Goal: Check status

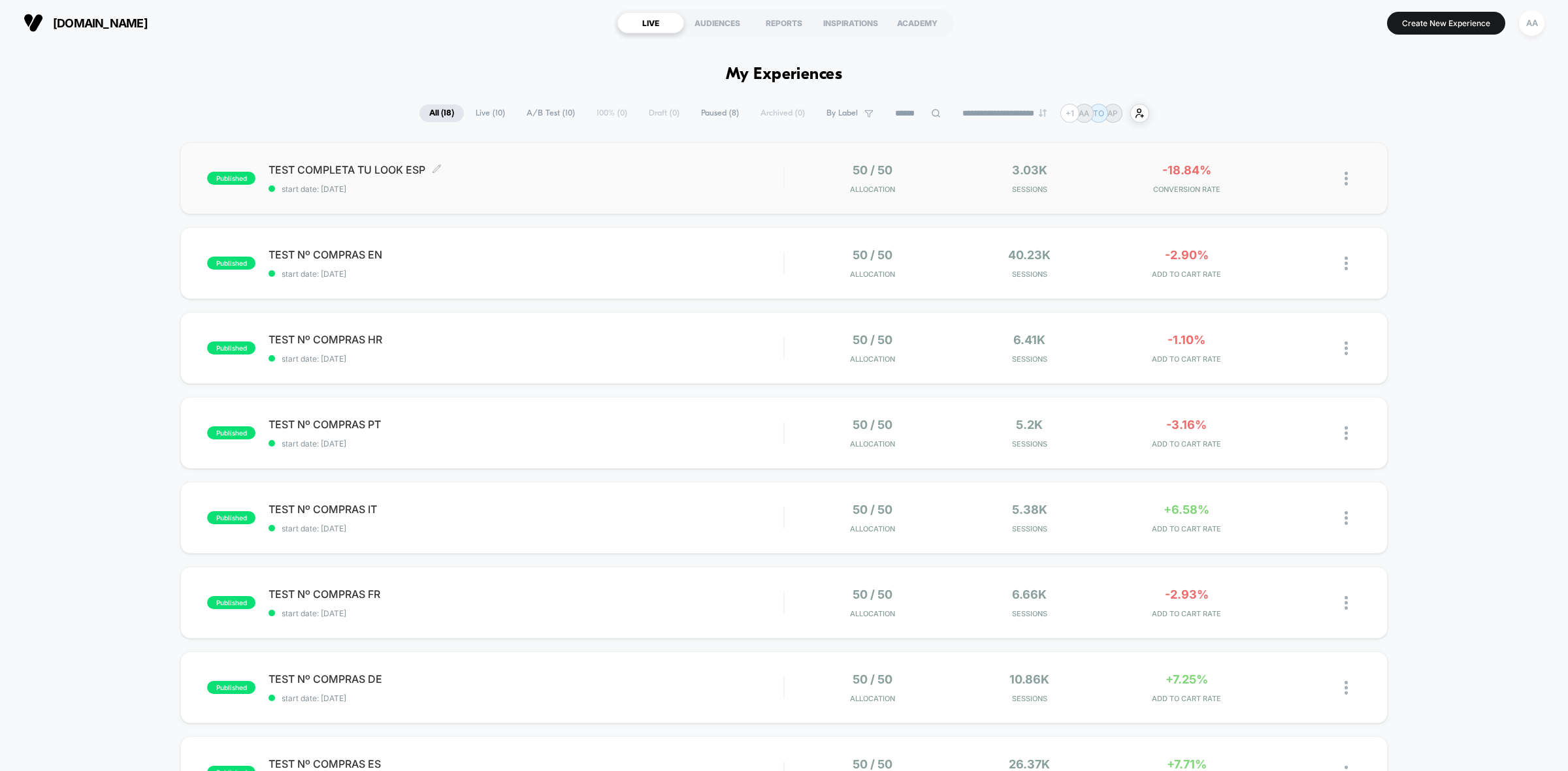
click at [631, 168] on span "TEST COMPLETA TU LOOK ESP Click to edit experience details" at bounding box center [526, 169] width 515 height 13
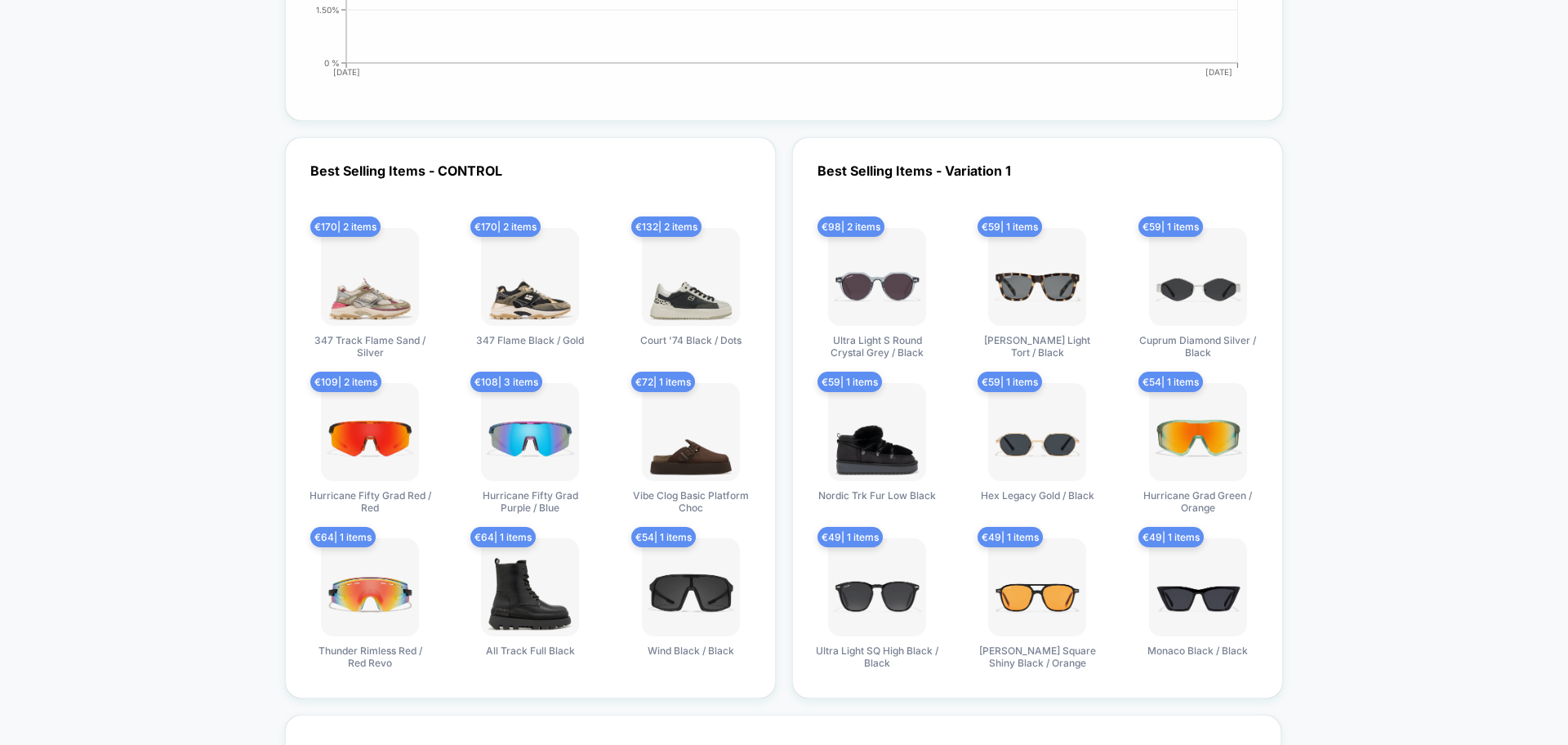
scroll to position [3041, 0]
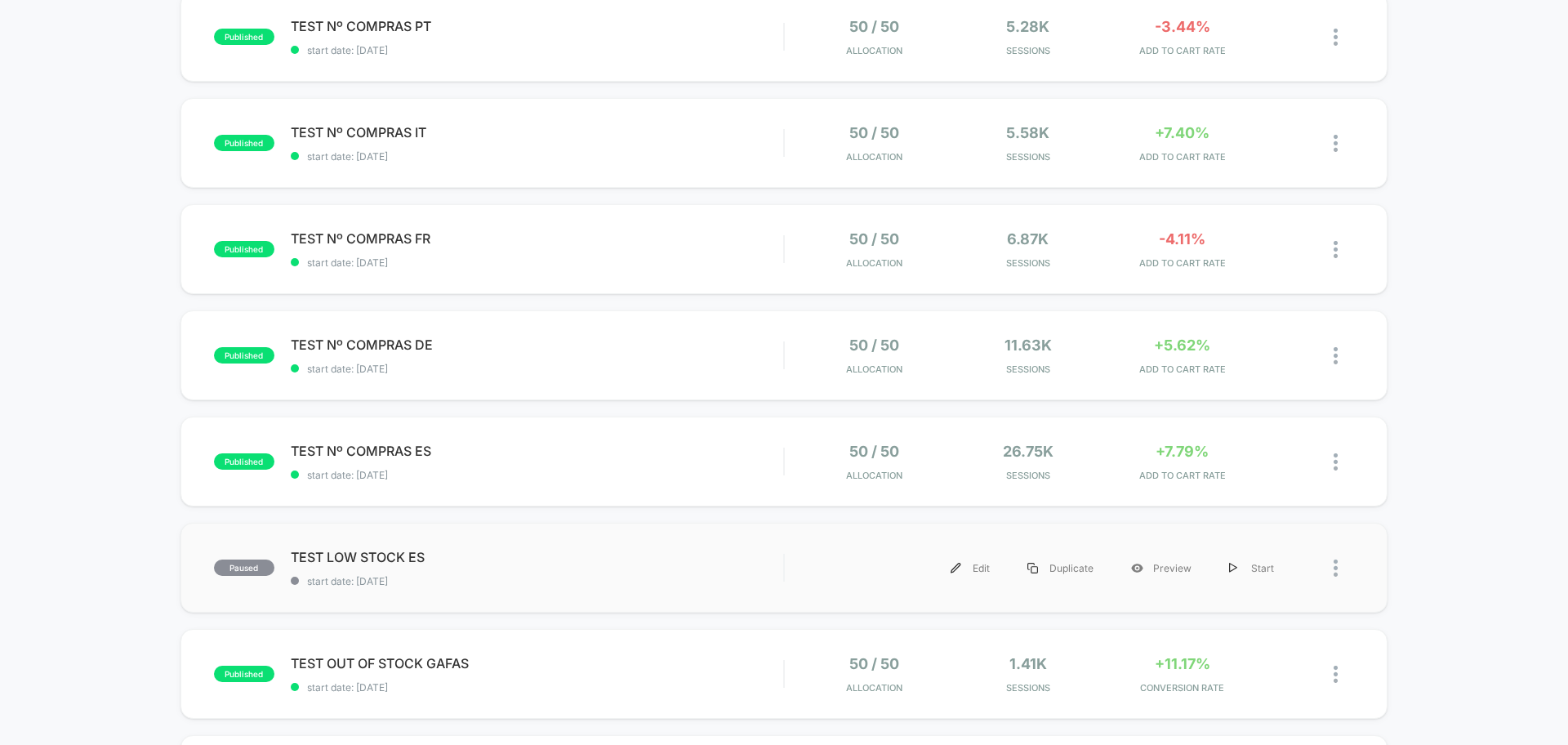
scroll to position [484, 0]
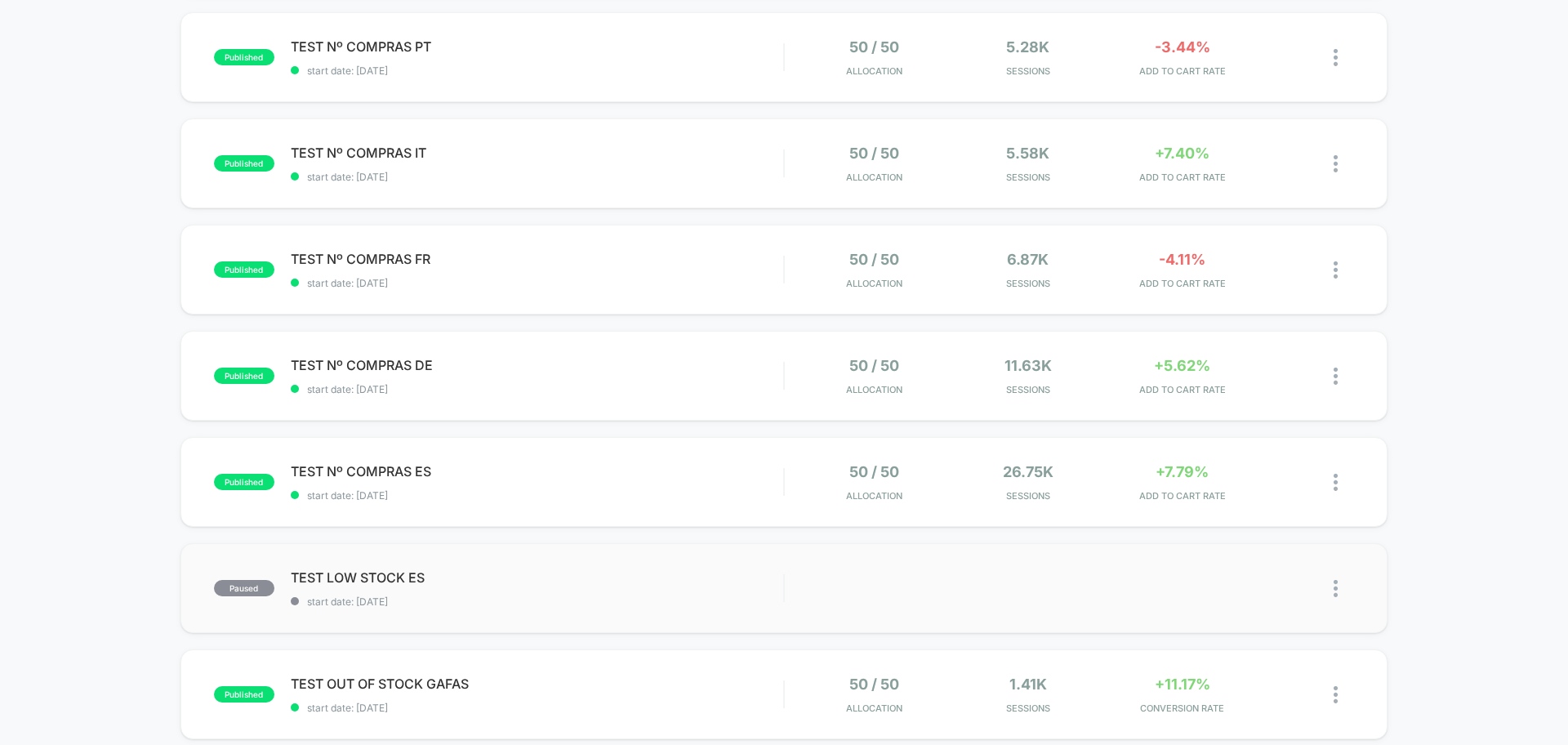
click at [663, 403] on div "published TEST Nº COMPRAS DE start date: [DATE] 50 / 50 Allocation 11.63k Sessi…" at bounding box center [784, 375] width 1208 height 90
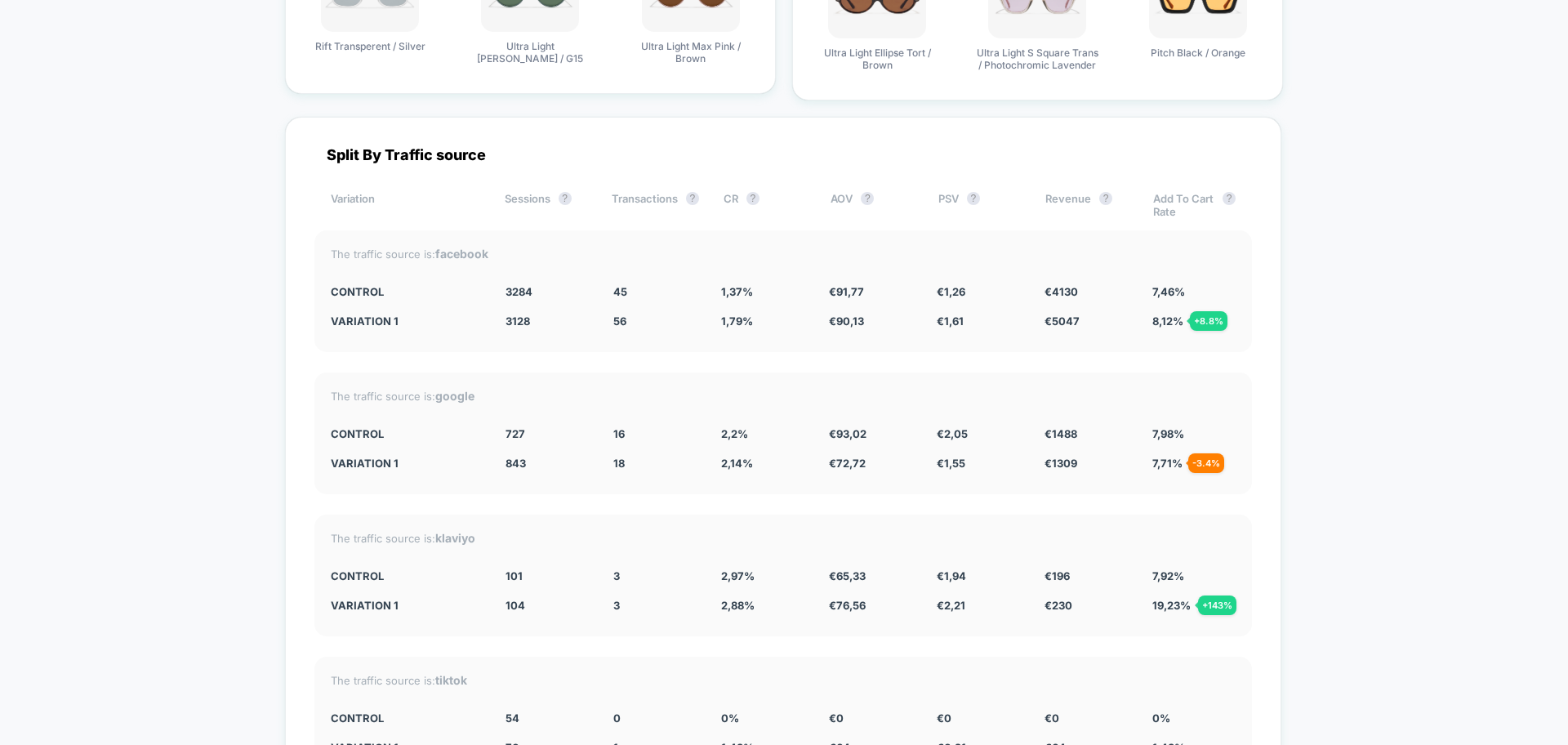
scroll to position [4831, 0]
click at [740, 324] on span "1,79 %" at bounding box center [737, 323] width 32 height 13
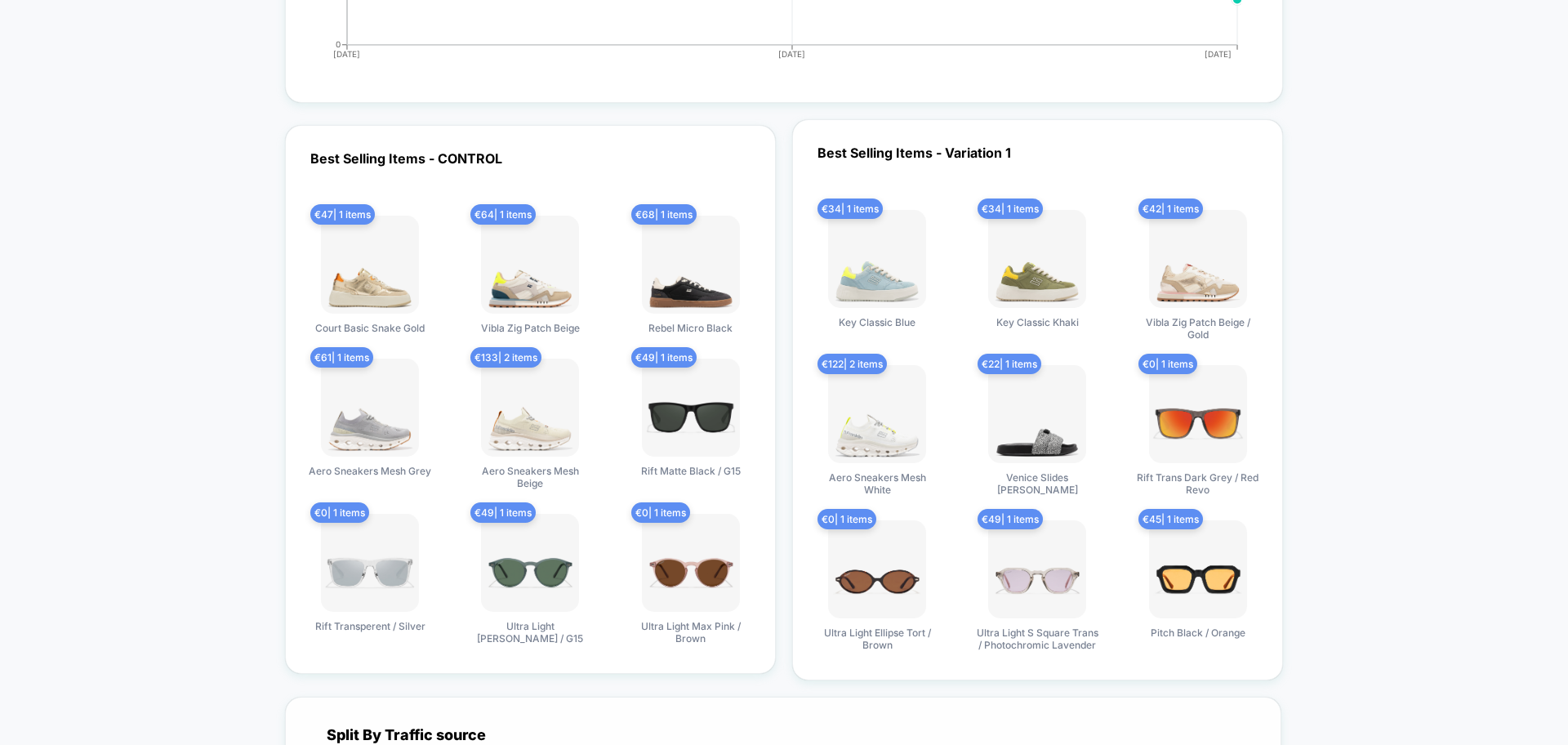
scroll to position [4214, 0]
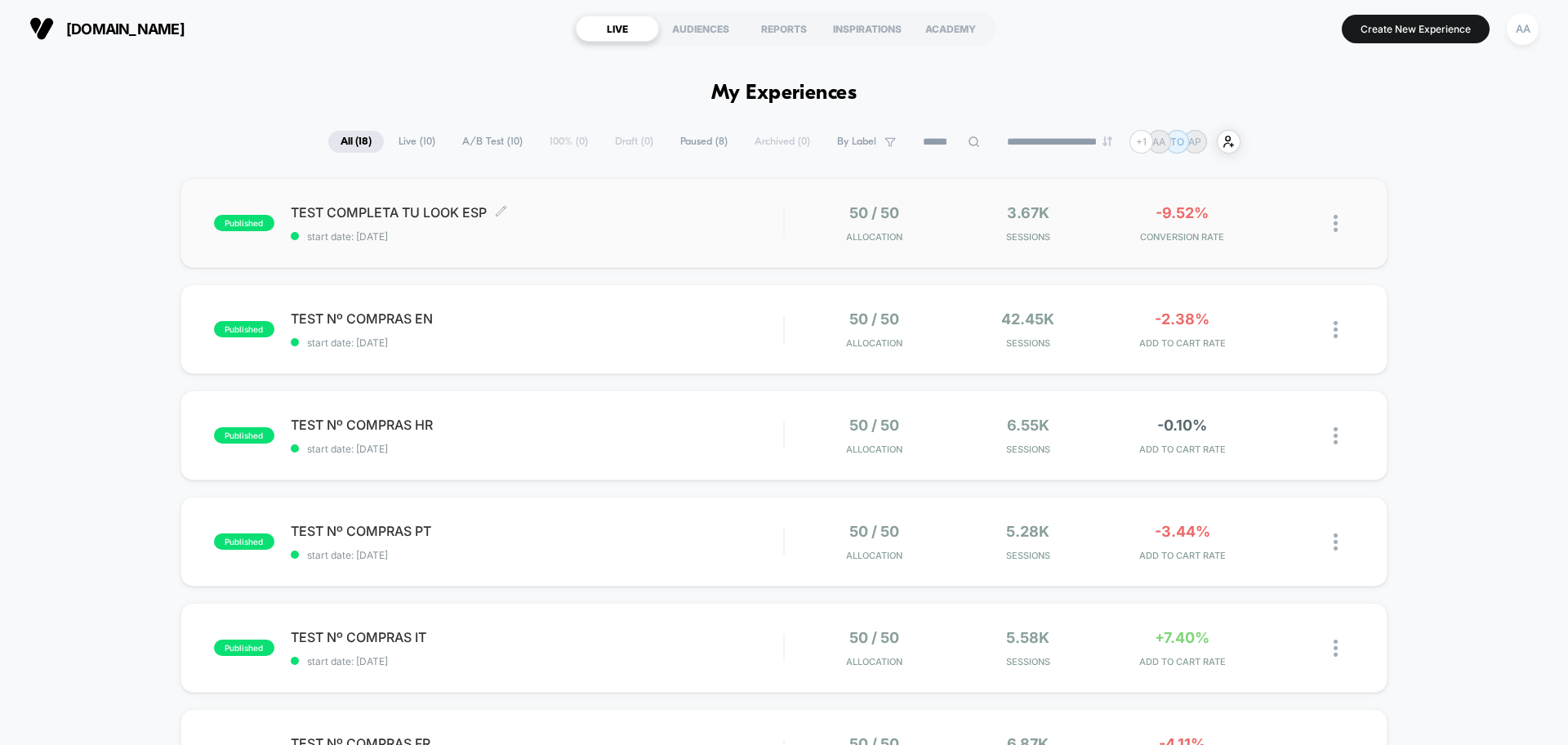
click at [642, 222] on div "TEST COMPLETA TU LOOK ESP Click to edit experience details Click to edit experi…" at bounding box center [537, 223] width 492 height 38
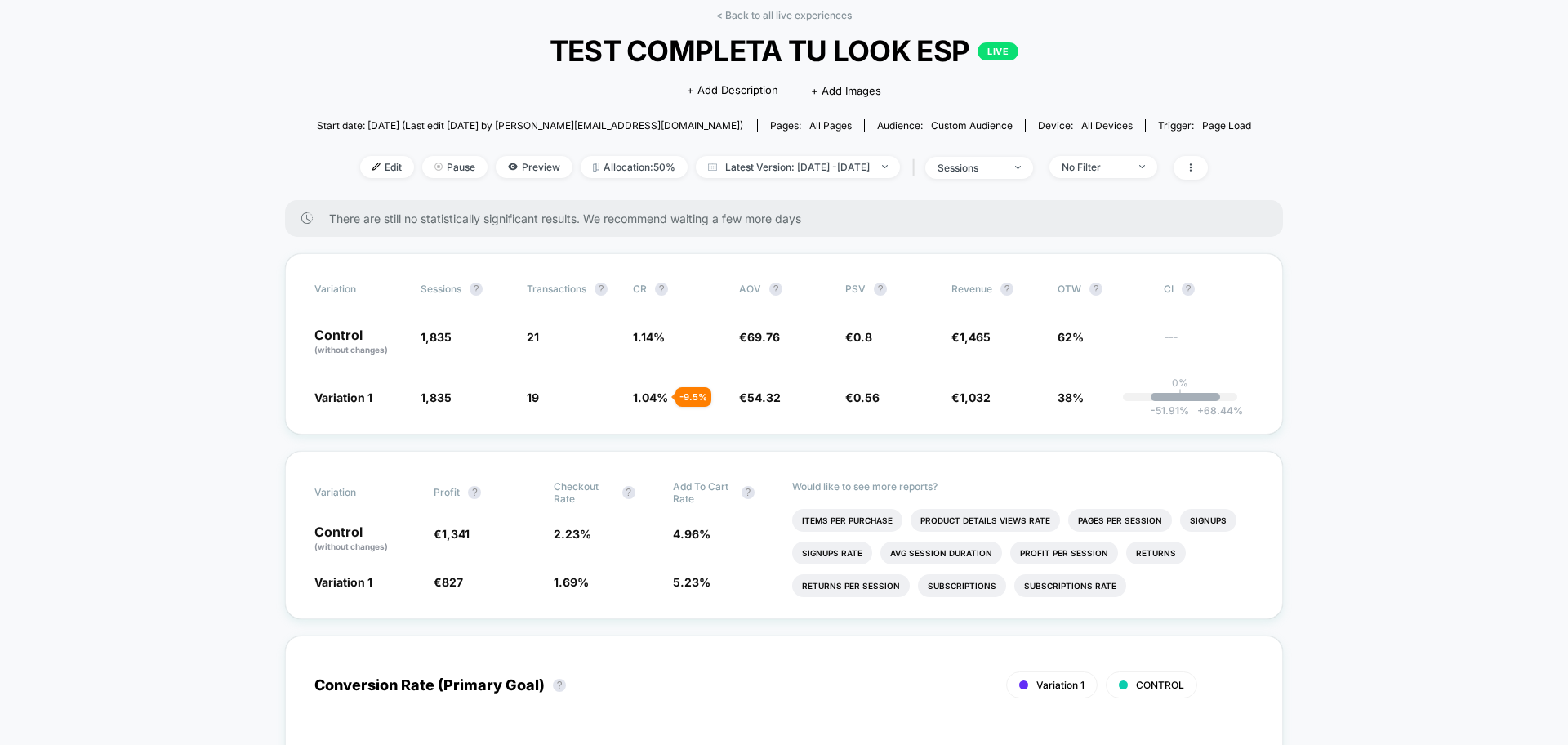
scroll to position [80, 0]
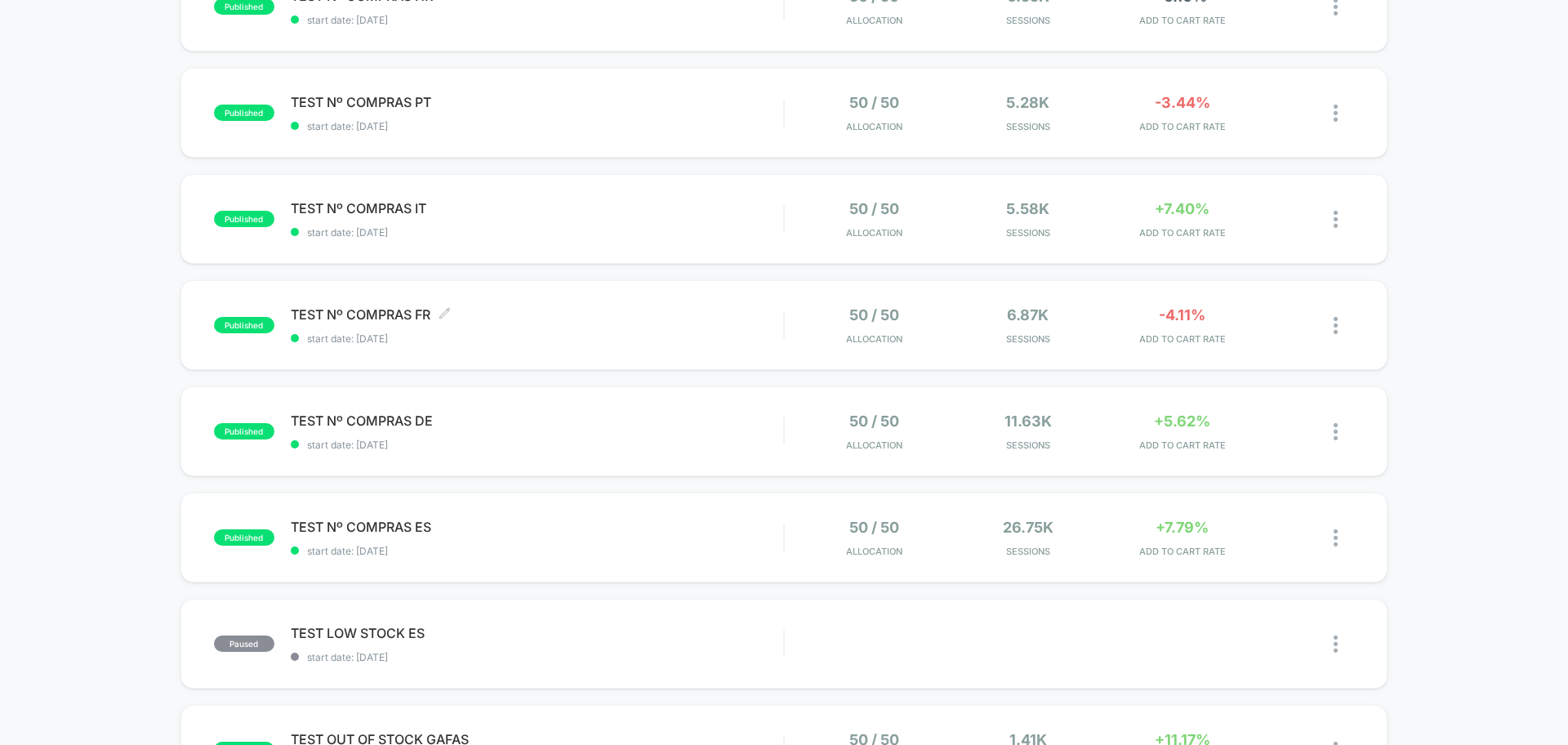
scroll to position [433, 0]
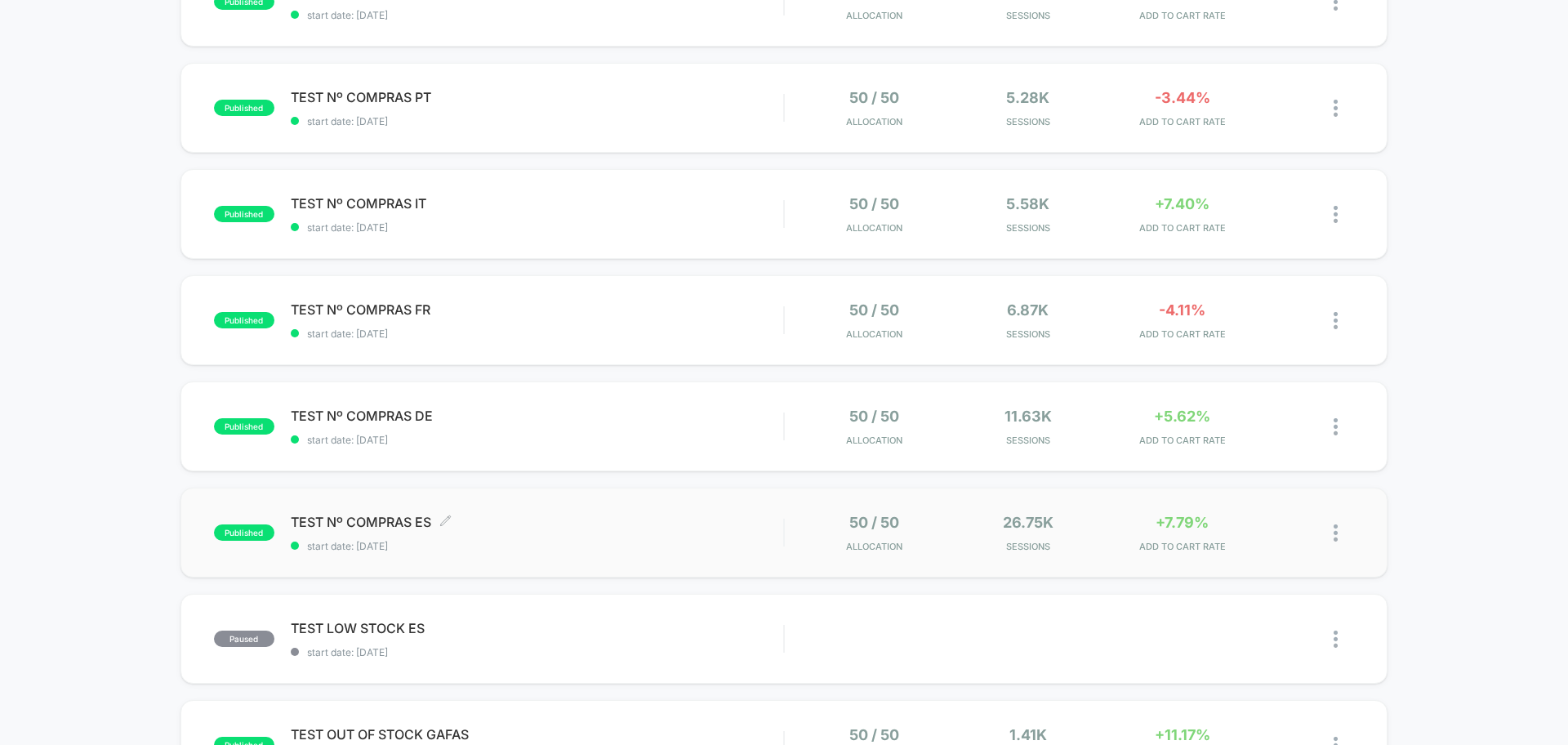
click at [615, 516] on span "TEST Nº COMPRAS ES Click to edit experience details" at bounding box center [537, 521] width 492 height 16
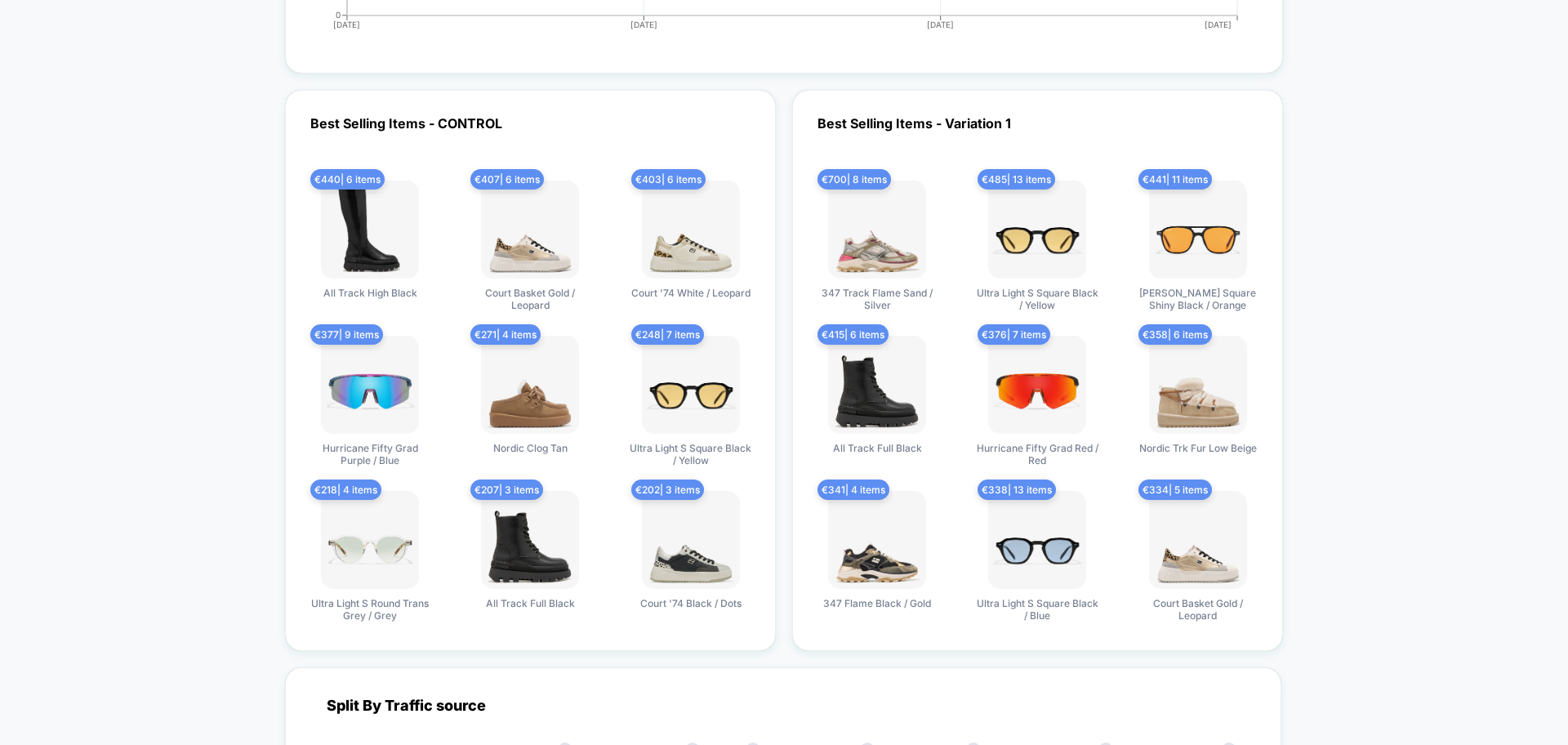
scroll to position [4284, 0]
